Goal: Navigation & Orientation: Find specific page/section

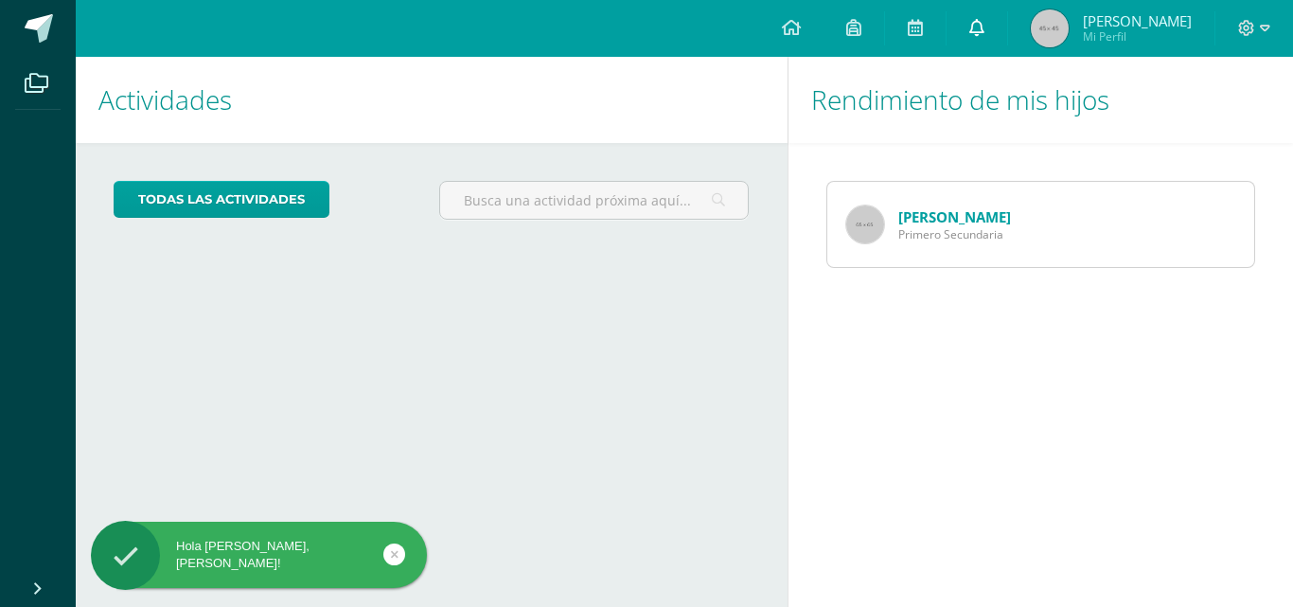
click at [984, 27] on icon at bounding box center [976, 27] width 15 height 17
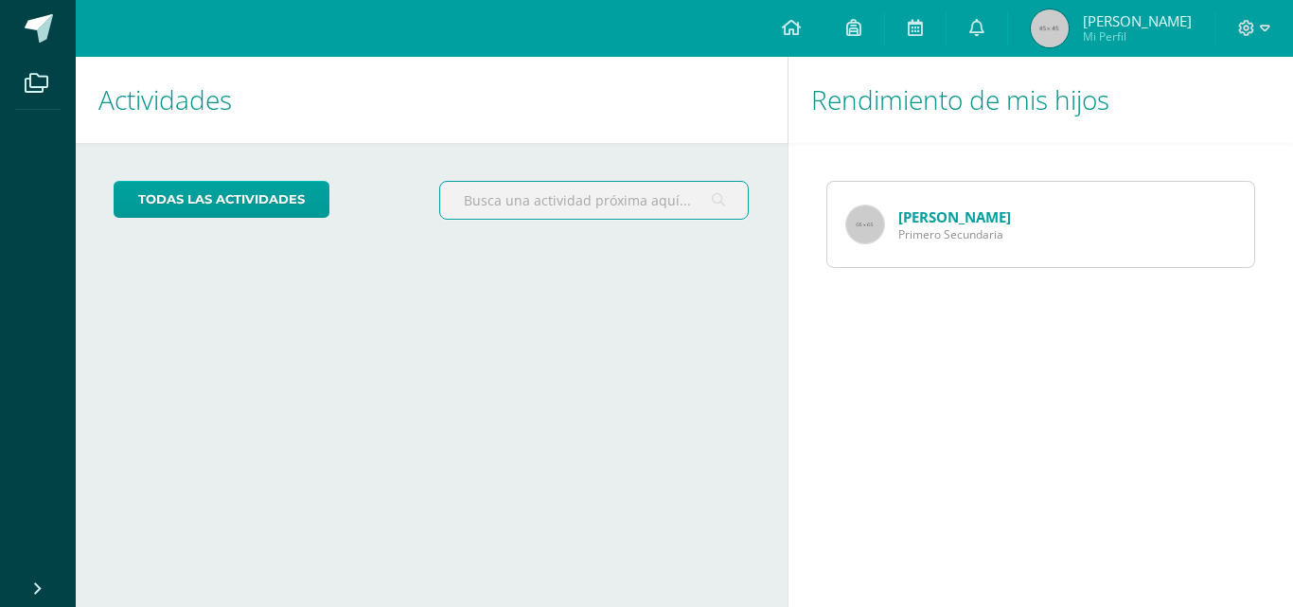
drag, startPoint x: 452, startPoint y: 199, endPoint x: 656, endPoint y: 287, distance: 221.7
click at [656, 287] on div "Actividades Mis hijos todas las Actividades No tienes actividades Échale un vis…" at bounding box center [427, 332] width 719 height 550
click at [875, 225] on img at bounding box center [865, 224] width 38 height 38
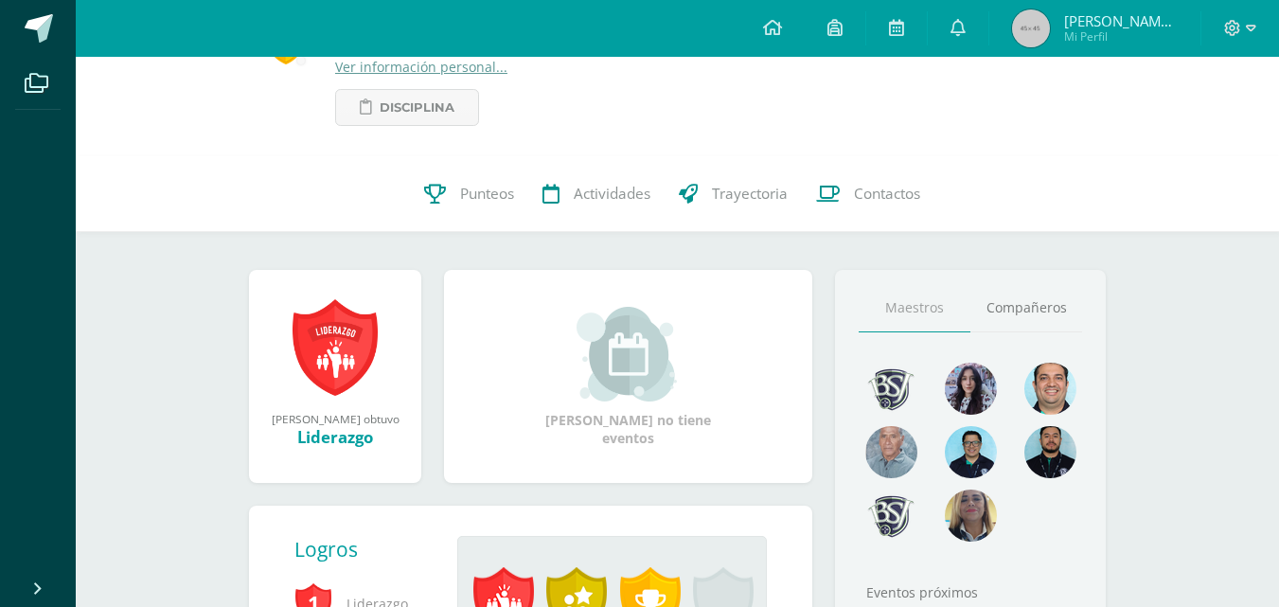
scroll to position [91, 0]
